Goal: Check status: Check status

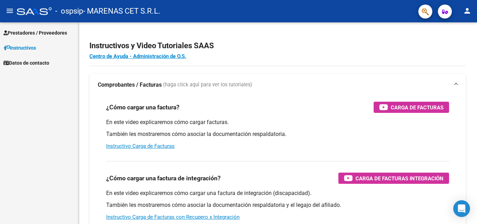
click at [30, 33] on span "Prestadores / Proveedores" at bounding box center [35, 33] width 64 height 8
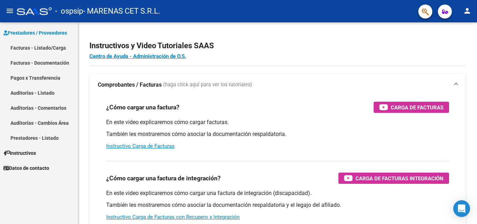
click at [49, 78] on link "Pagos x Transferencia" at bounding box center [39, 77] width 78 height 15
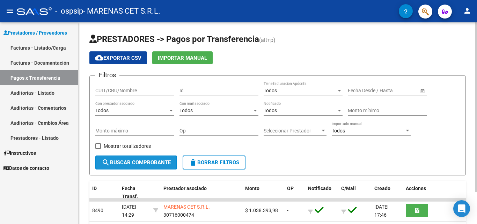
click at [117, 165] on span "search Buscar Comprobante" at bounding box center [136, 162] width 69 height 6
click at [125, 90] on input "CUIT/CBU/Nombre" at bounding box center [134, 91] width 79 height 6
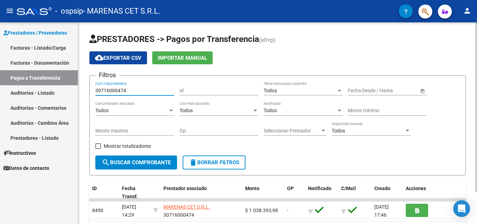
type input "30716000474"
click at [139, 166] on span "search Buscar Comprobante" at bounding box center [136, 162] width 69 height 6
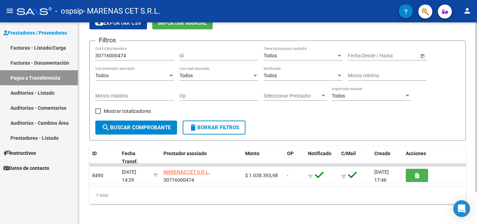
scroll to position [38, 0]
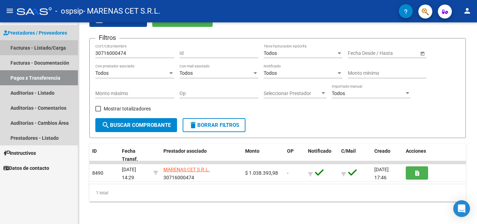
click at [33, 48] on link "Facturas - Listado/Carga" at bounding box center [39, 47] width 78 height 15
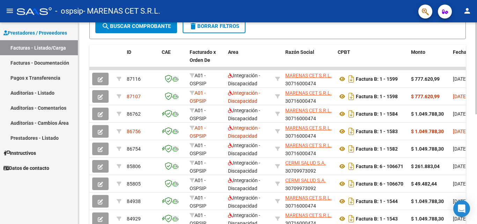
scroll to position [175, 0]
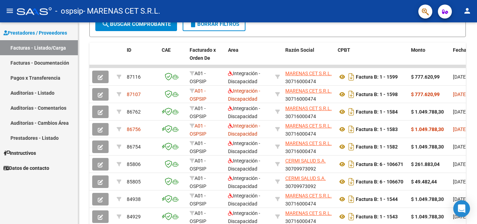
click at [16, 64] on link "Facturas - Documentación" at bounding box center [39, 62] width 78 height 15
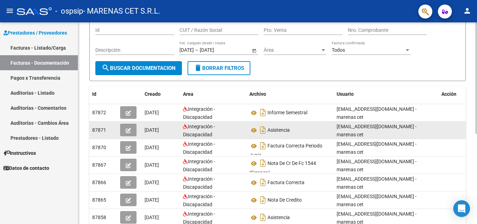
scroll to position [70, 0]
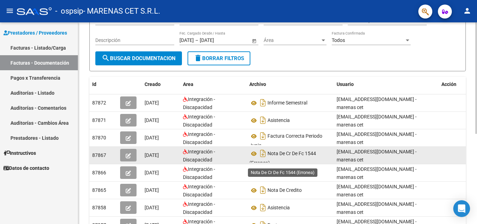
click at [288, 156] on span "Nota De Cr De Fc 1544 (Erronea)" at bounding box center [283, 158] width 67 height 15
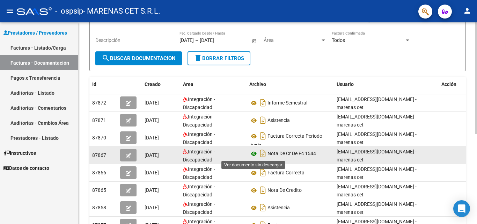
click at [255, 155] on icon at bounding box center [254, 154] width 9 height 8
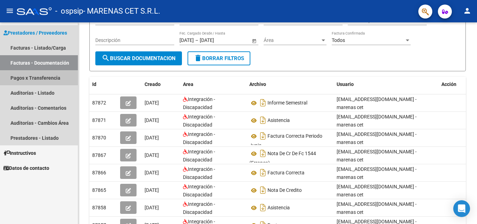
click at [45, 80] on link "Pagos x Transferencia" at bounding box center [39, 77] width 78 height 15
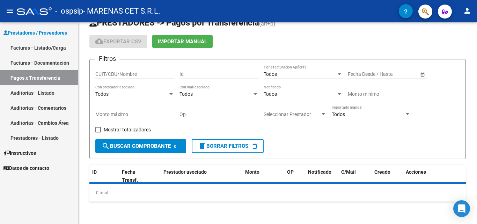
scroll to position [38, 0]
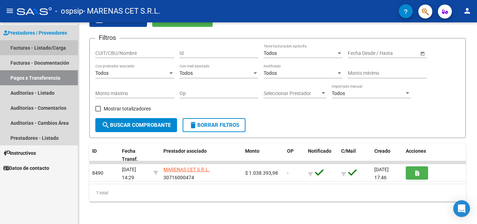
click at [46, 46] on link "Facturas - Listado/Carga" at bounding box center [39, 47] width 78 height 15
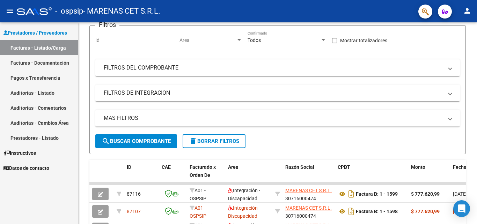
scroll to position [70, 0]
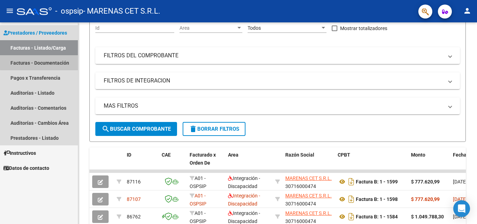
click at [46, 62] on link "Facturas - Documentación" at bounding box center [39, 62] width 78 height 15
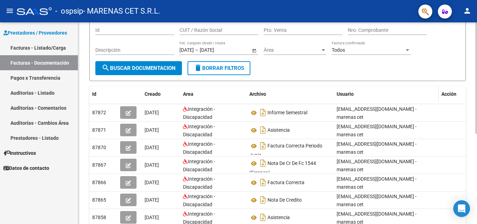
scroll to position [70, 0]
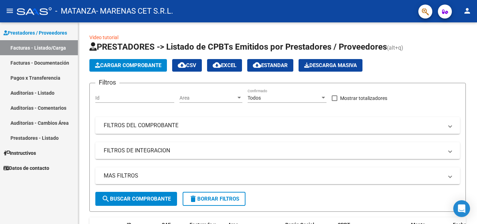
click at [43, 79] on link "Pagos x Transferencia" at bounding box center [39, 77] width 78 height 15
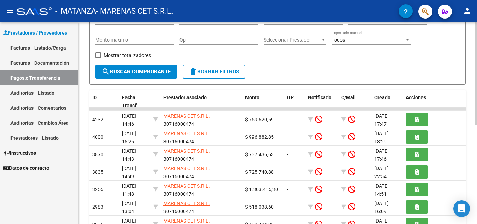
scroll to position [105, 0]
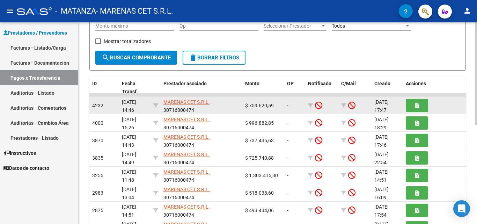
click at [225, 108] on div "MARENAS CET S.R.L. 30716000474" at bounding box center [202, 105] width 76 height 15
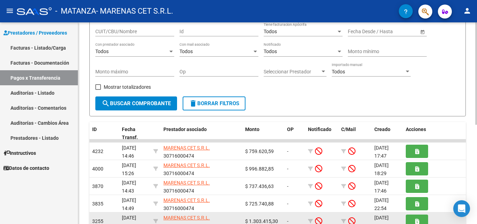
scroll to position [55, 0]
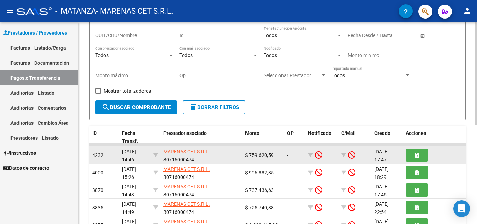
click at [96, 155] on span "4232" at bounding box center [97, 155] width 11 height 6
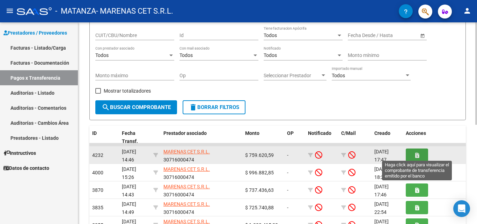
click at [419, 157] on icon "button" at bounding box center [418, 155] width 4 height 5
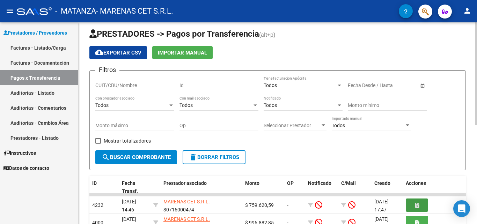
scroll to position [0, 0]
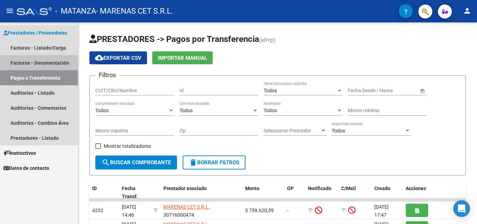
click at [49, 63] on link "Facturas - Documentación" at bounding box center [39, 62] width 78 height 15
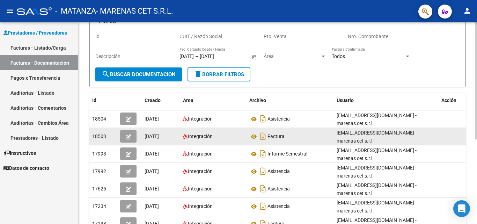
scroll to position [70, 0]
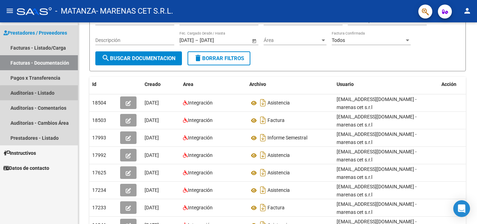
click at [45, 94] on link "Auditorías - Listado" at bounding box center [39, 92] width 78 height 15
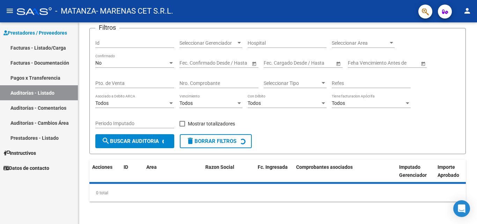
scroll to position [63, 0]
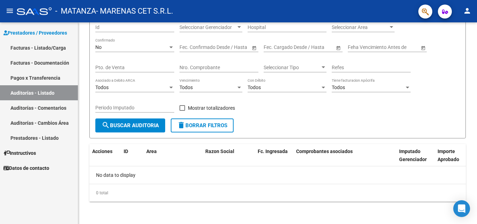
click at [41, 108] on link "Auditorías - Comentarios" at bounding box center [39, 107] width 78 height 15
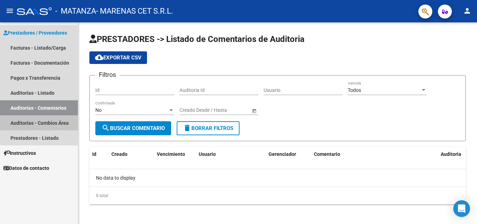
click at [37, 124] on link "Auditorías - Cambios Área" at bounding box center [39, 122] width 78 height 15
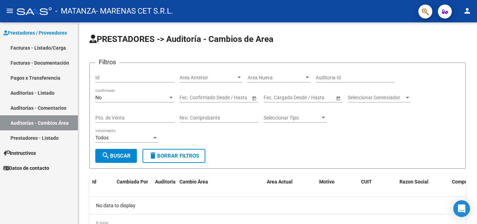
click at [42, 48] on link "Facturas - Listado/Carga" at bounding box center [39, 47] width 78 height 15
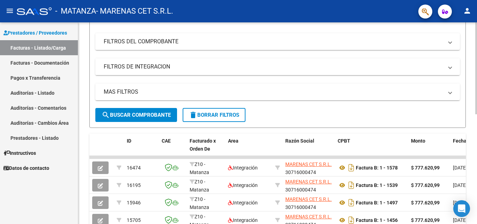
scroll to position [140, 0]
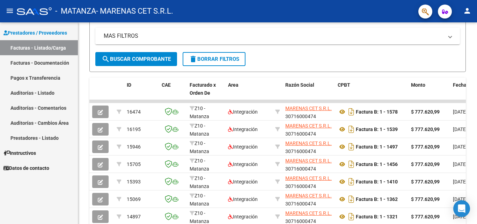
click at [21, 62] on link "Facturas - Documentación" at bounding box center [39, 62] width 78 height 15
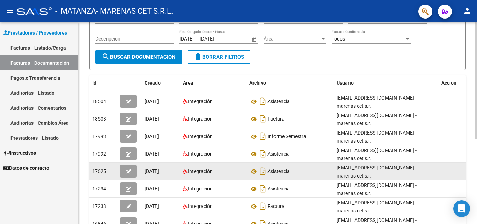
scroll to position [105, 0]
